Goal: Book appointment/travel/reservation

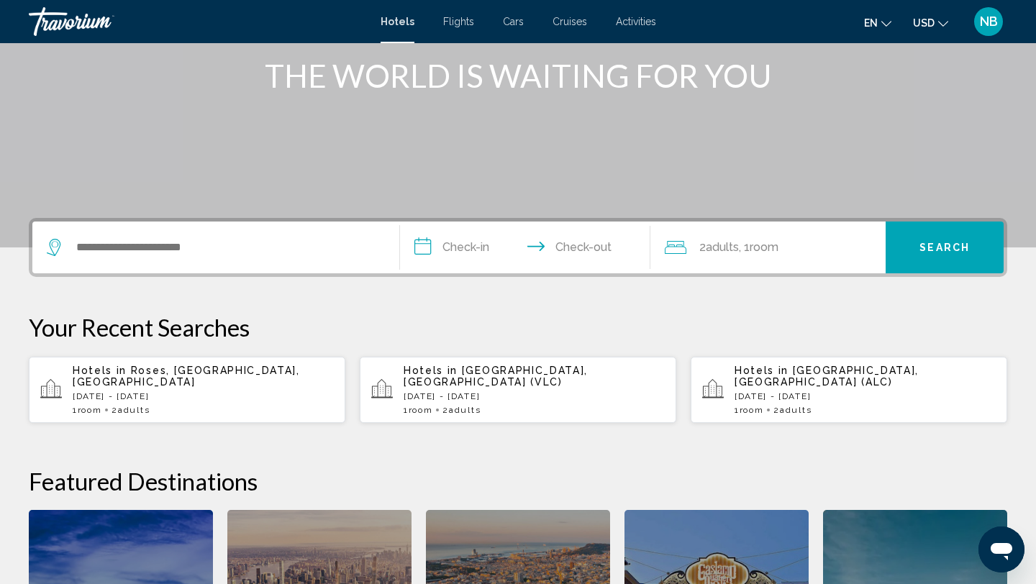
scroll to position [186, 0]
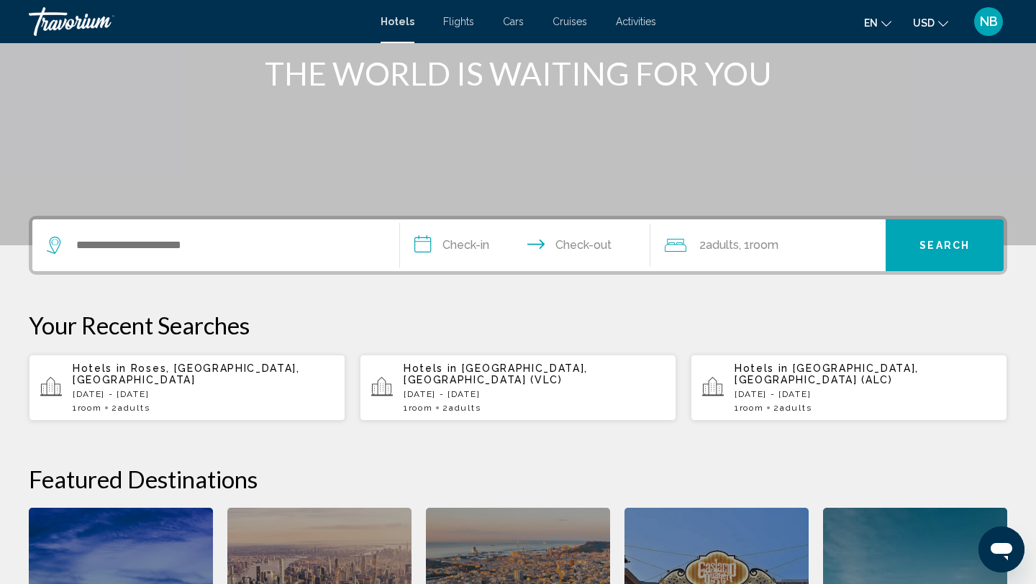
click at [148, 389] on div "Hotels in [GEOGRAPHIC_DATA], [GEOGRAPHIC_DATA], [GEOGRAPHIC_DATA] [DATE] - [DAT…" at bounding box center [203, 388] width 261 height 50
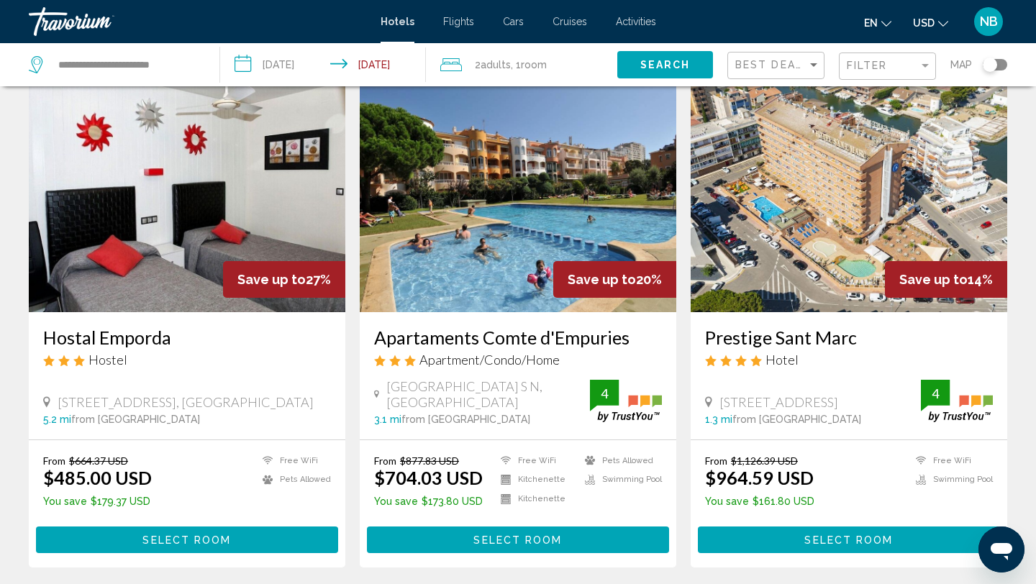
scroll to position [55, 0]
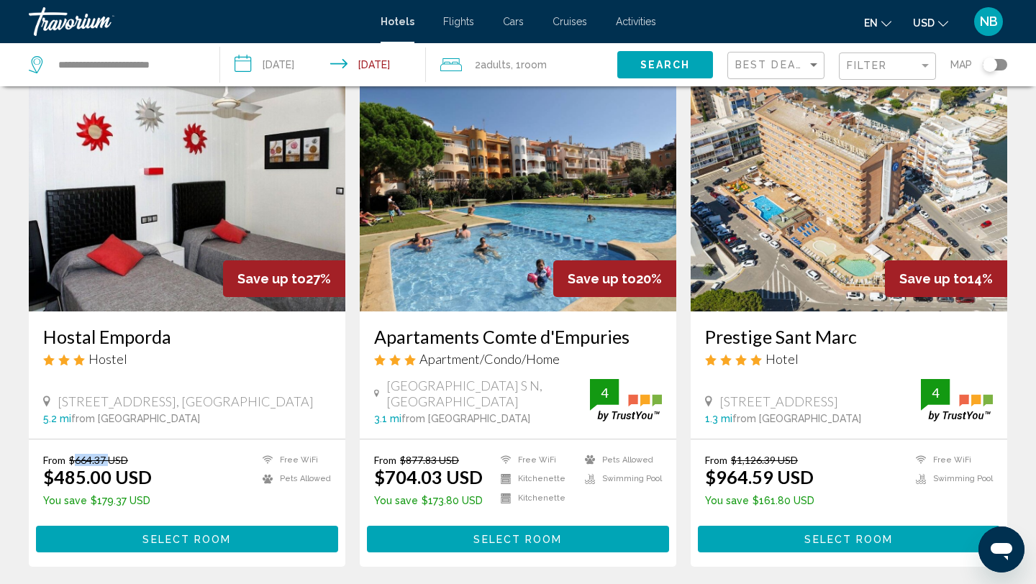
drag, startPoint x: 76, startPoint y: 460, endPoint x: 112, endPoint y: 459, distance: 36.0
click at [112, 459] on del "$664.37 USD" at bounding box center [98, 460] width 59 height 12
click at [116, 486] on ins "$485.00 USD" at bounding box center [97, 477] width 109 height 22
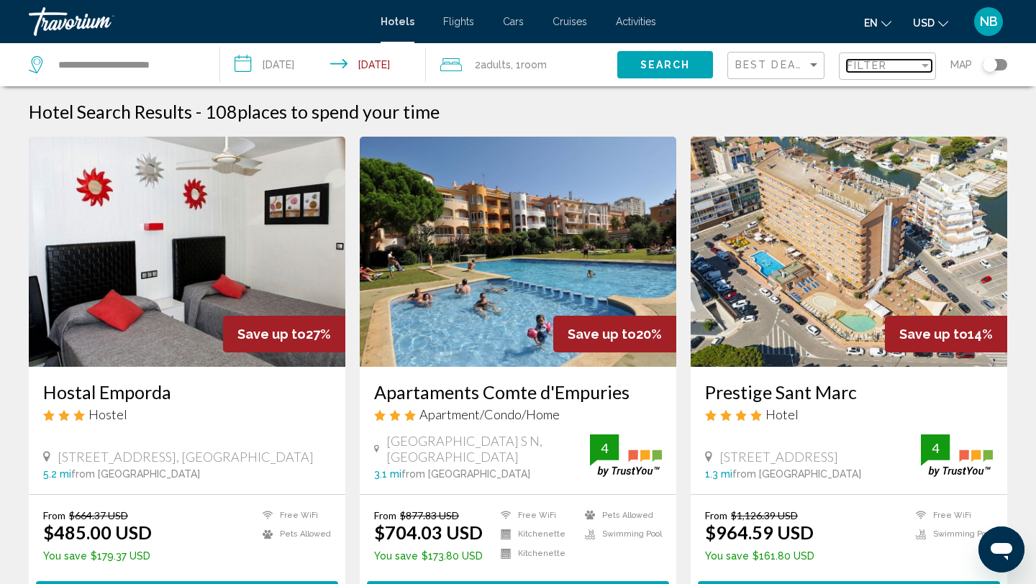
click at [873, 62] on span "Filter" at bounding box center [867, 66] width 41 height 12
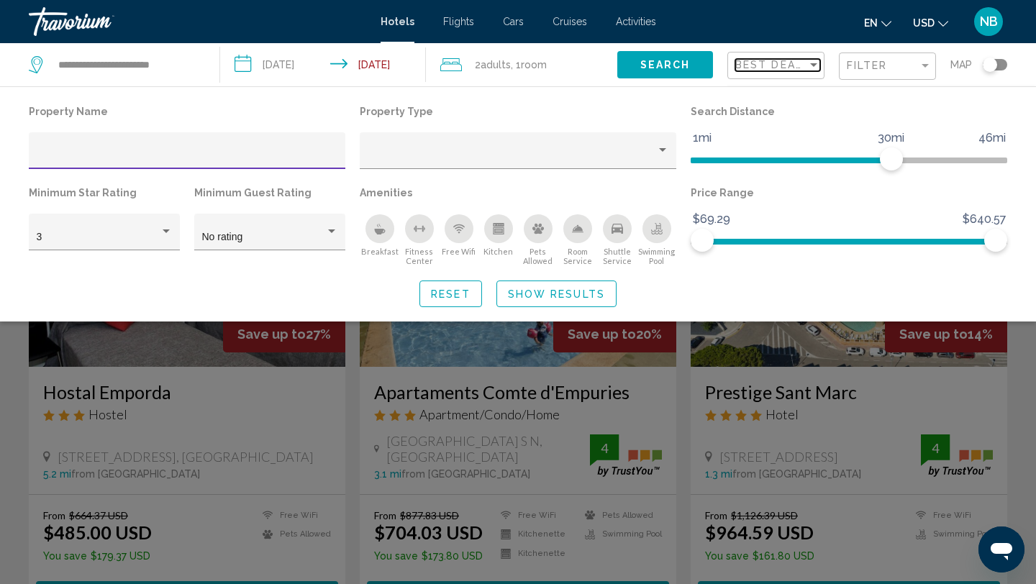
click at [801, 67] on span "Best Deals" at bounding box center [773, 65] width 76 height 12
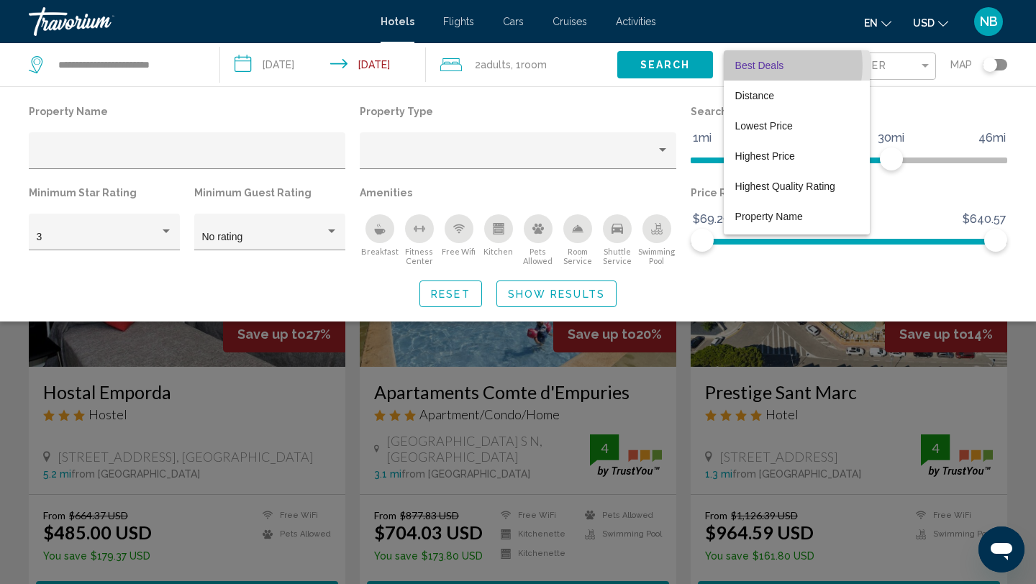
click at [767, 65] on span "Best Deals" at bounding box center [759, 66] width 49 height 12
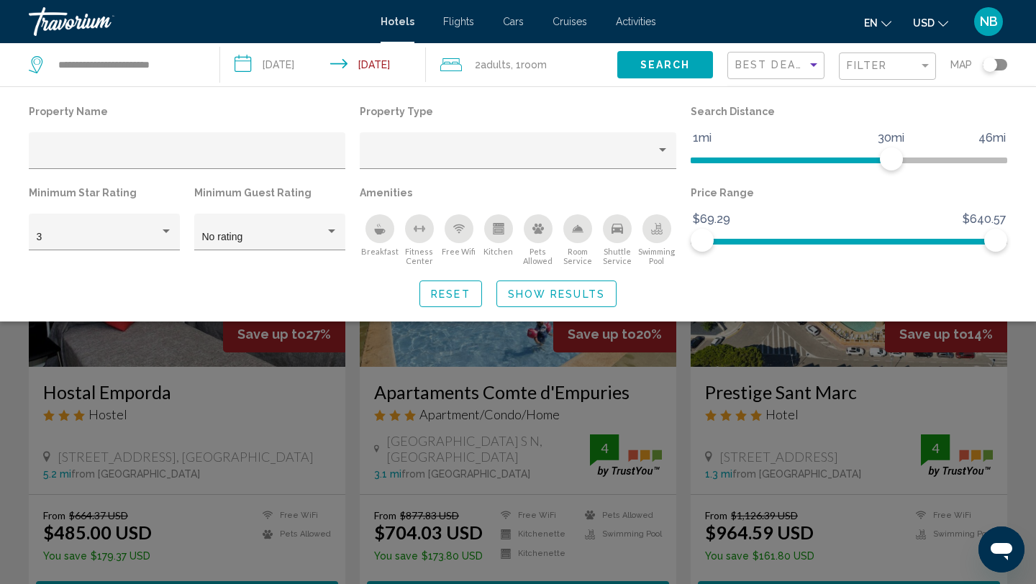
click at [361, 381] on div "Search widget" at bounding box center [518, 400] width 1036 height 368
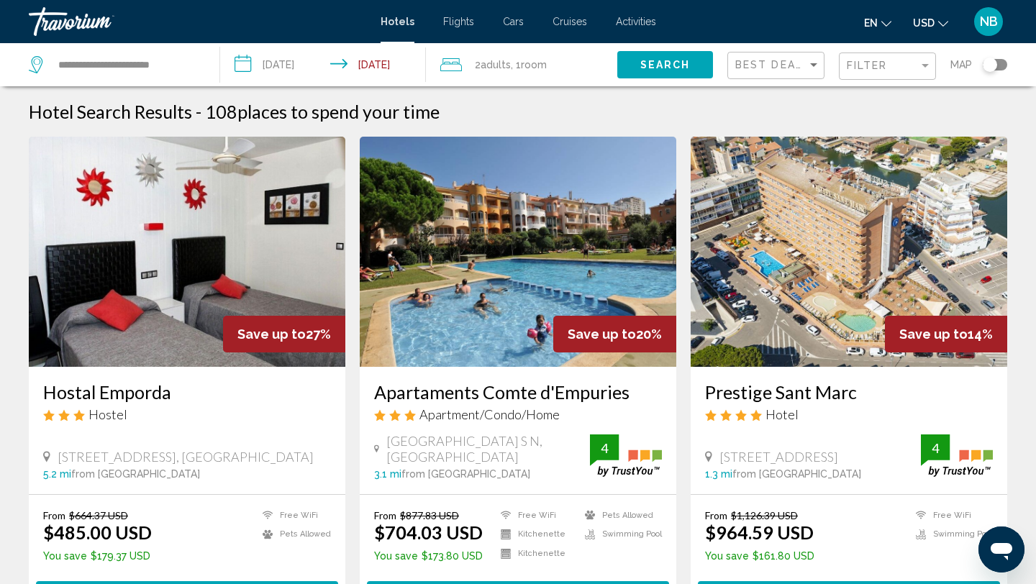
click at [929, 22] on span "USD" at bounding box center [924, 23] width 22 height 12
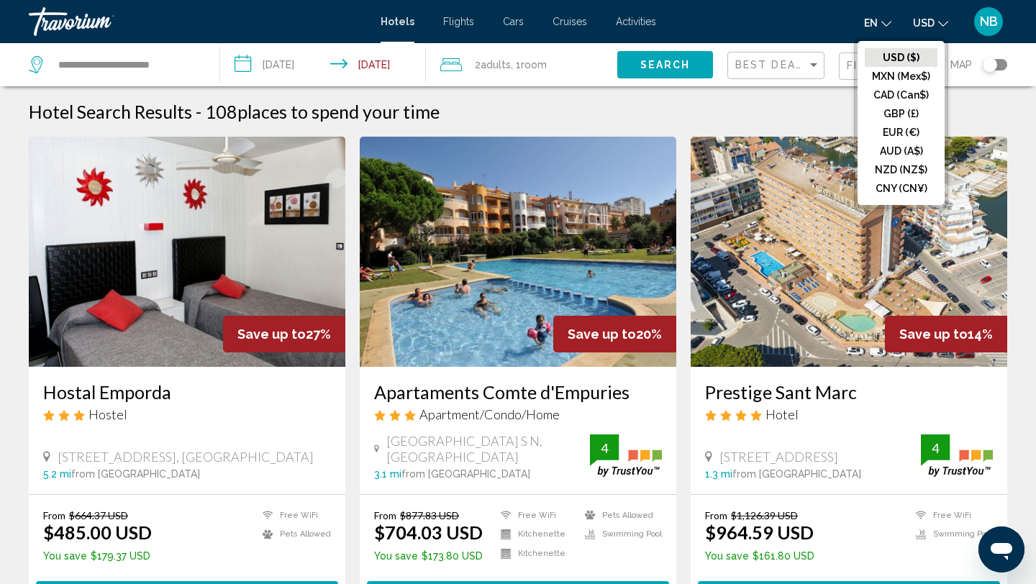
click at [923, 24] on span "USD" at bounding box center [924, 23] width 22 height 12
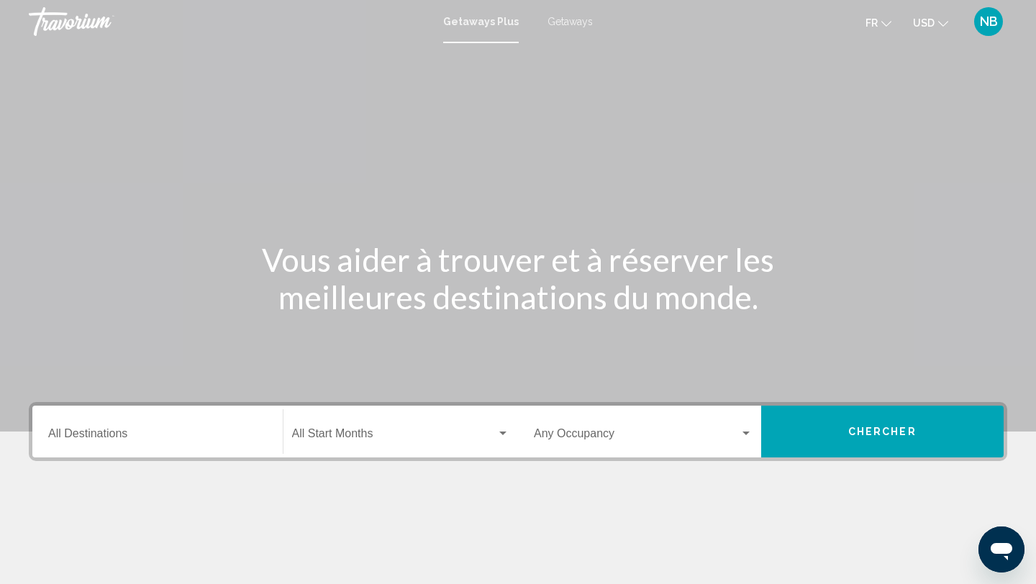
click at [887, 431] on span "Chercher" at bounding box center [882, 433] width 68 height 12
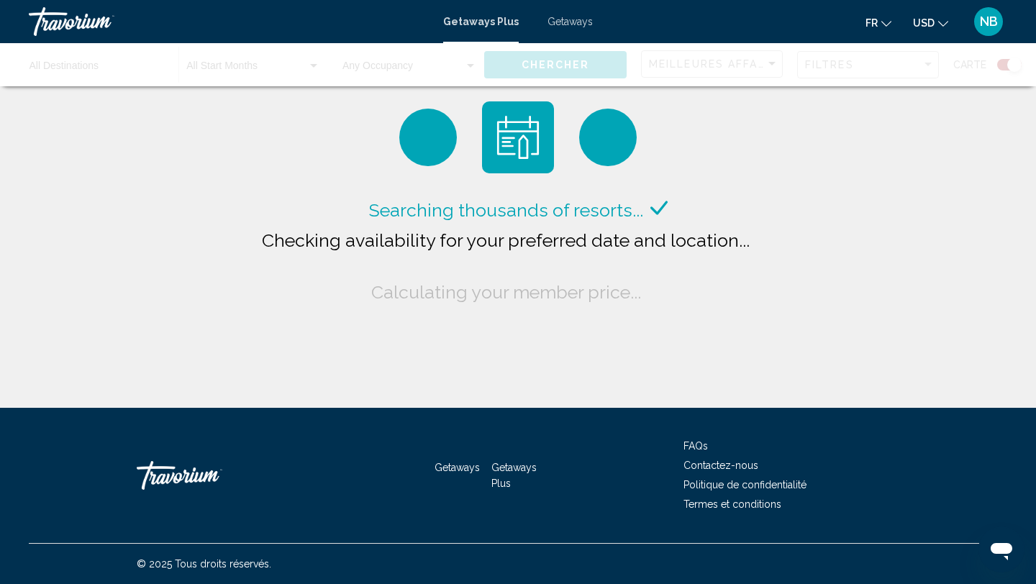
click at [574, 14] on div "Getaways Plus Getaways fr English Español Français Italiano Português русский U…" at bounding box center [518, 21] width 1036 height 30
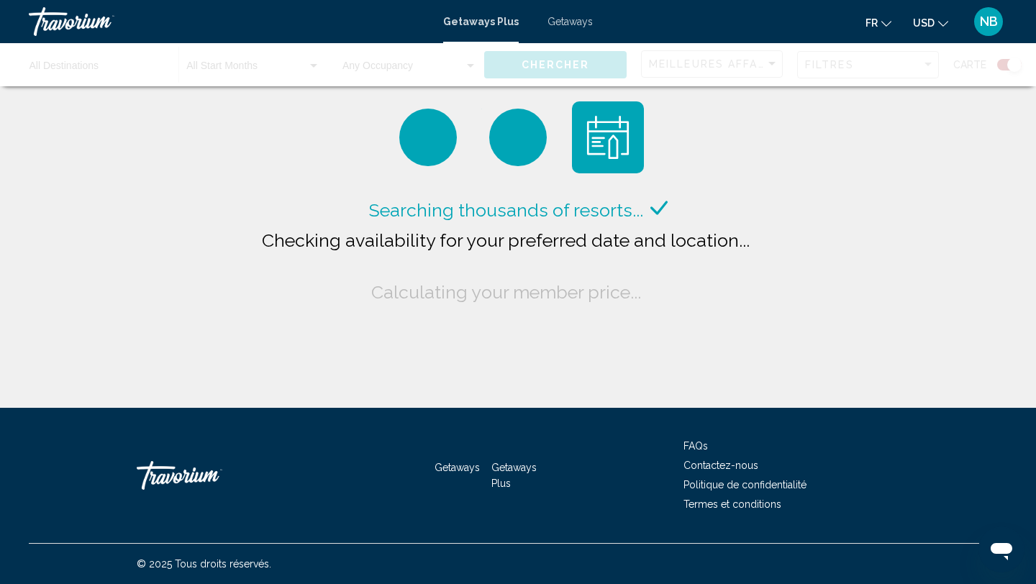
click at [567, 22] on span "Getaways" at bounding box center [570, 22] width 45 height 12
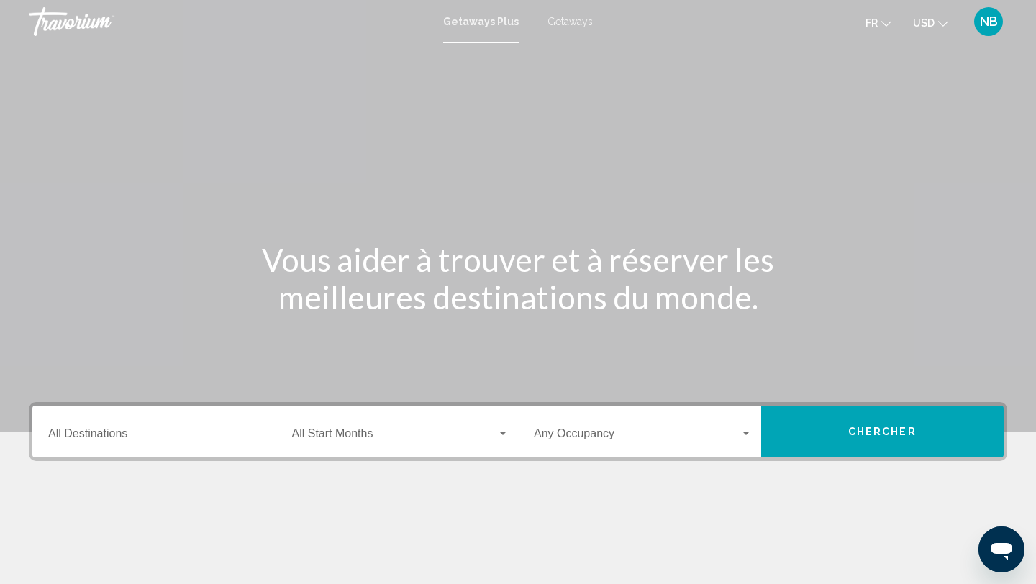
click at [828, 427] on button "Chercher" at bounding box center [882, 432] width 243 height 52
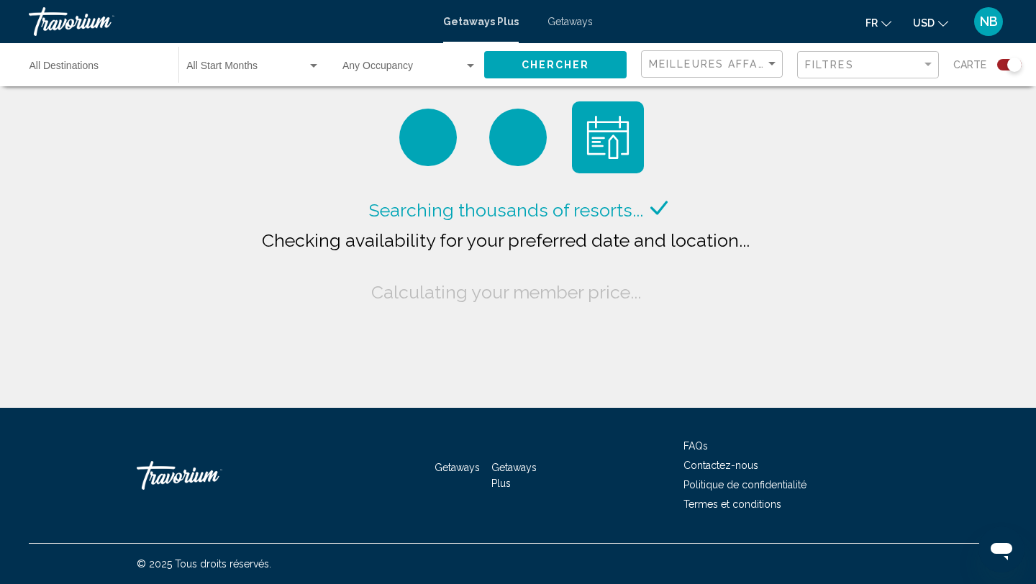
click at [580, 25] on span "Getaways" at bounding box center [570, 22] width 45 height 12
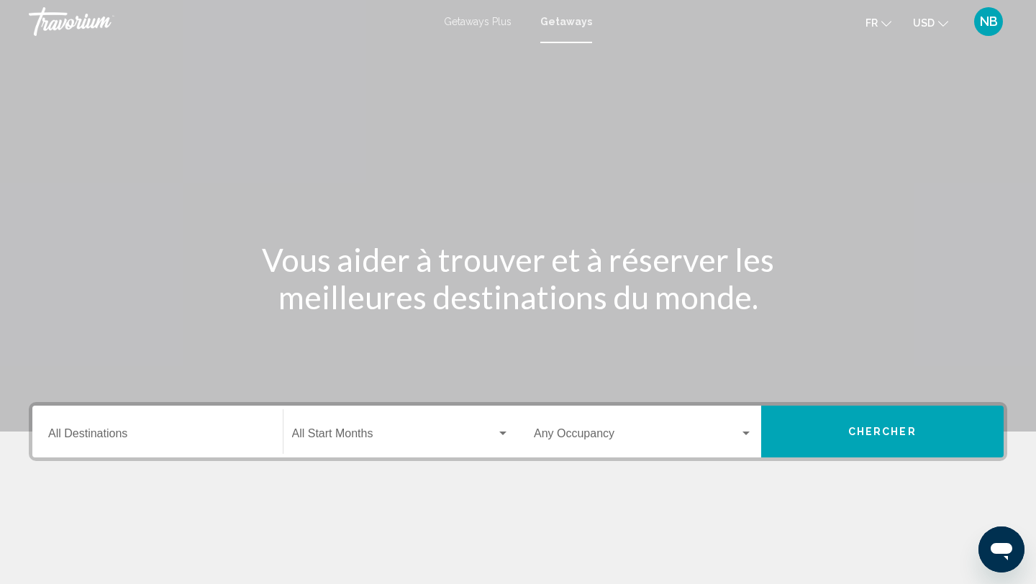
click at [864, 435] on span "Chercher" at bounding box center [882, 433] width 68 height 12
